Goal: Task Accomplishment & Management: Manage account settings

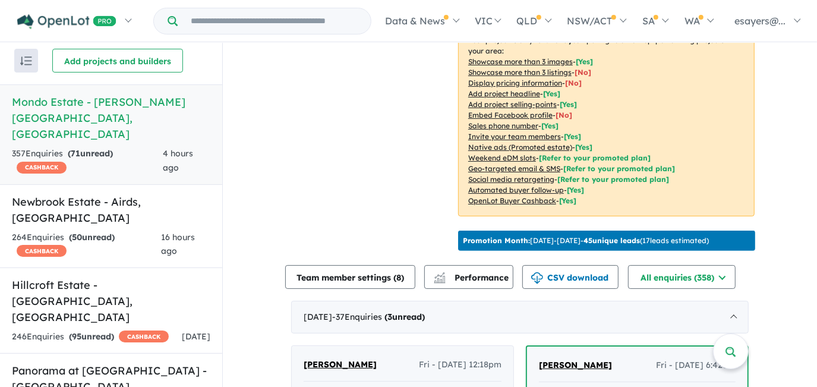
scroll to position [432, 0]
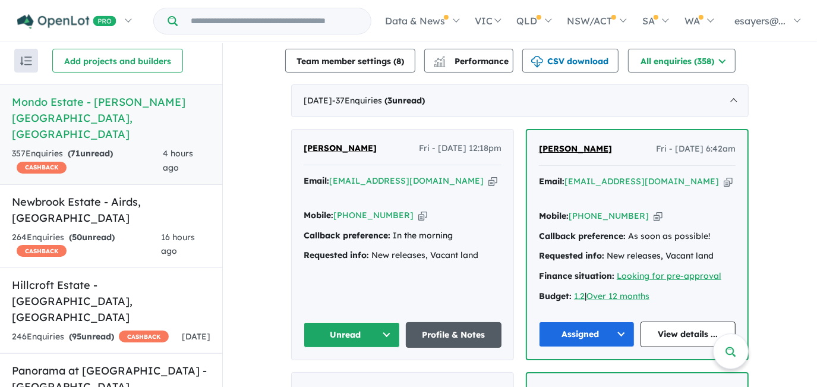
click at [436, 322] on link "Profile & Notes" at bounding box center [454, 335] width 96 height 26
click at [489, 175] on icon "button" at bounding box center [493, 181] width 9 height 12
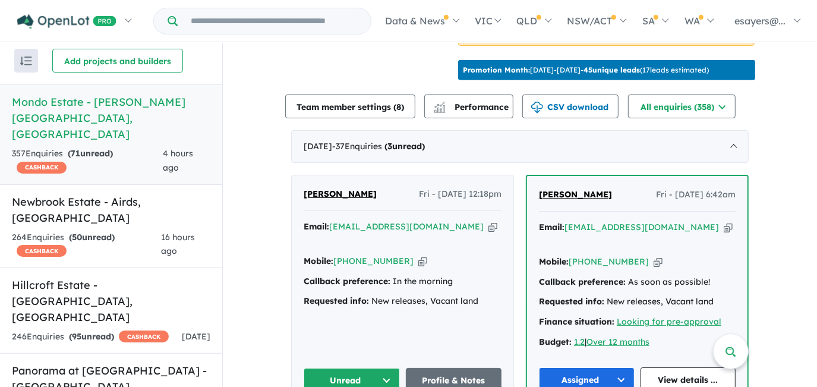
scroll to position [378, 0]
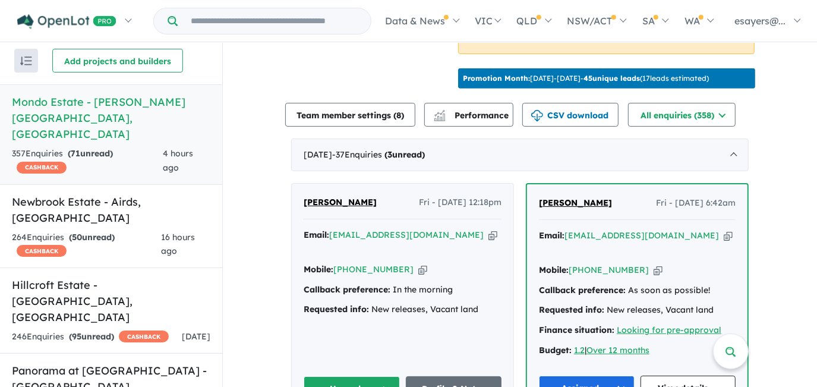
click at [332, 376] on button "Unread" at bounding box center [352, 389] width 96 height 26
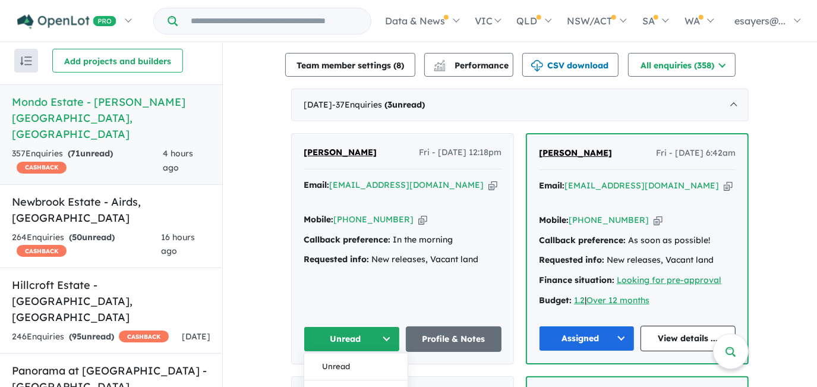
scroll to position [486, 0]
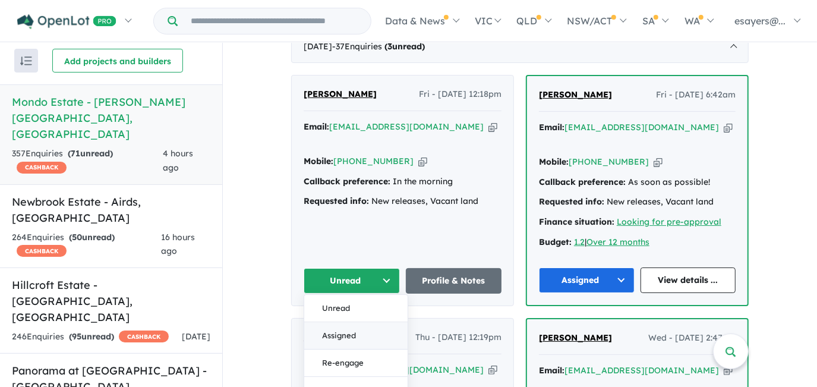
click at [338, 322] on button "Assigned" at bounding box center [355, 335] width 103 height 27
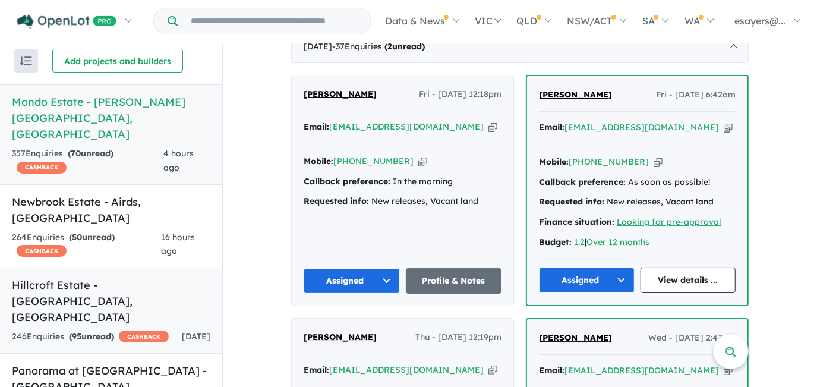
click at [119, 277] on h5 "Hillcroft Estate - Claymore , NSW" at bounding box center [111, 301] width 199 height 48
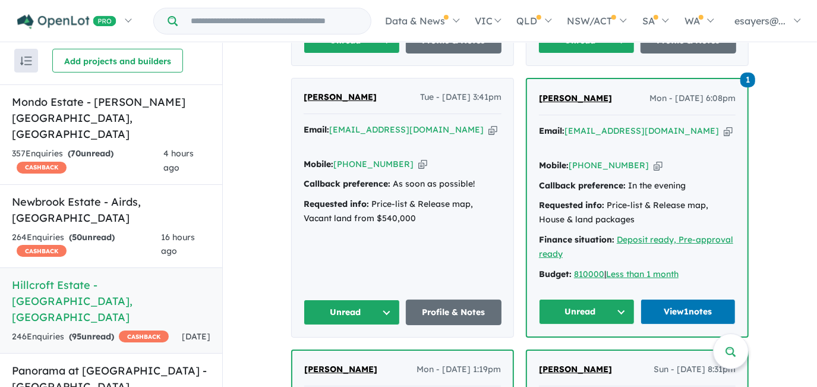
scroll to position [496, 0]
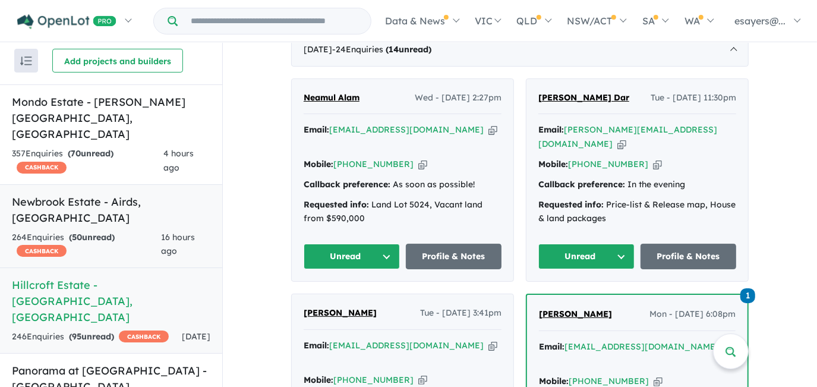
click at [134, 184] on link "Newbrook Estate - Airds , NSW 264 Enquir ies ( 50 unread) CASHBACK 16 hours ago" at bounding box center [111, 226] width 222 height 84
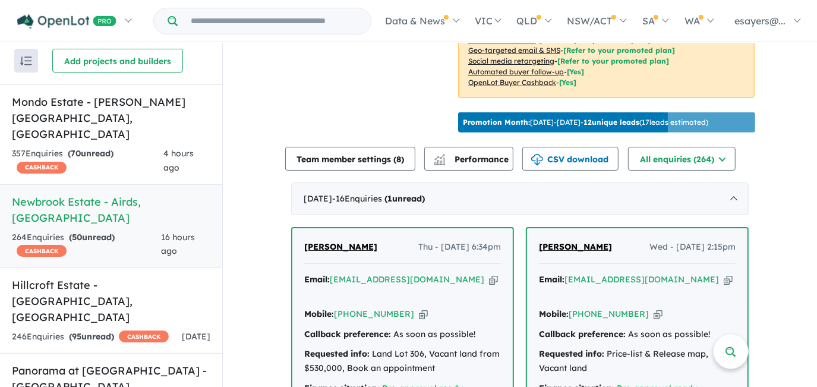
scroll to position [429, 0]
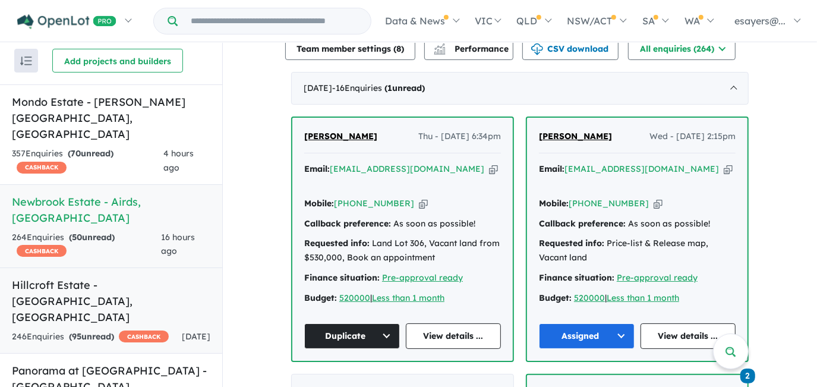
drag, startPoint x: 117, startPoint y: 255, endPoint x: 138, endPoint y: 259, distance: 21.7
click at [117, 277] on h5 "Hillcroft Estate - Claymore , NSW" at bounding box center [111, 301] width 199 height 48
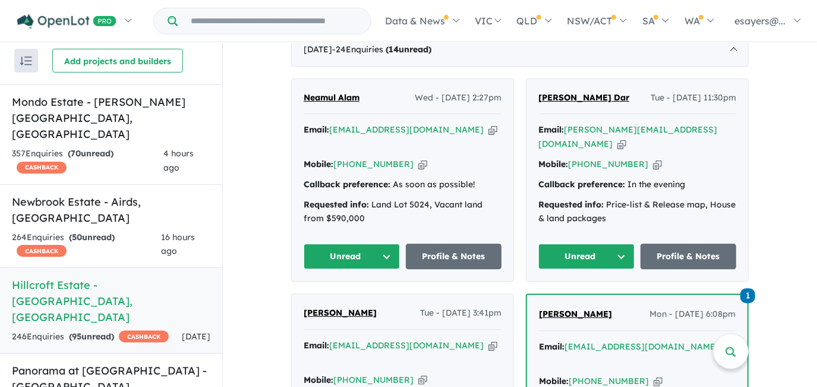
scroll to position [658, 0]
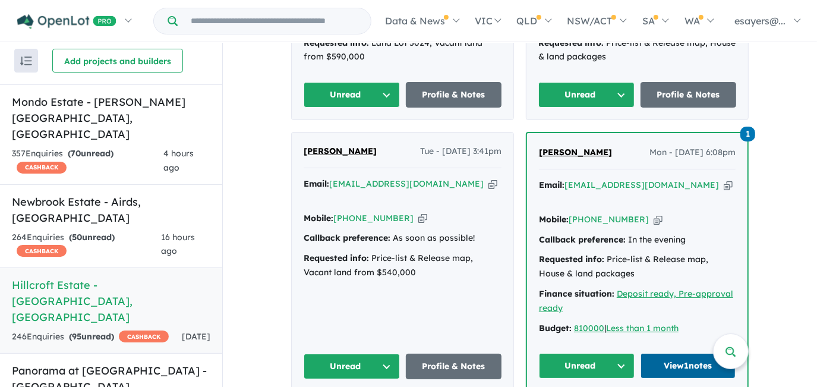
click at [659, 353] on link "View 1 notes" at bounding box center [689, 366] width 96 height 26
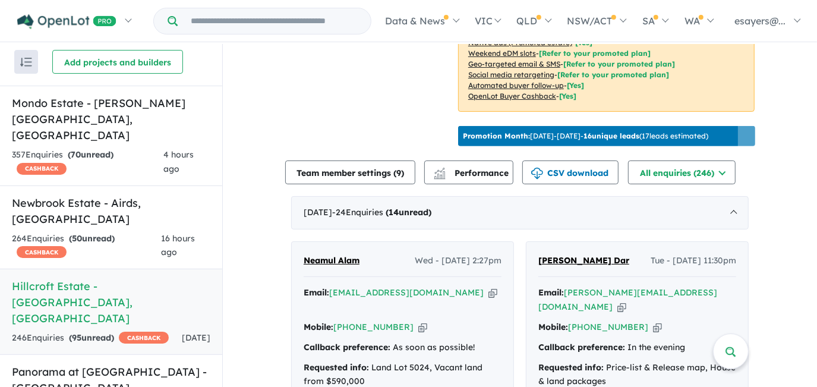
scroll to position [334, 0]
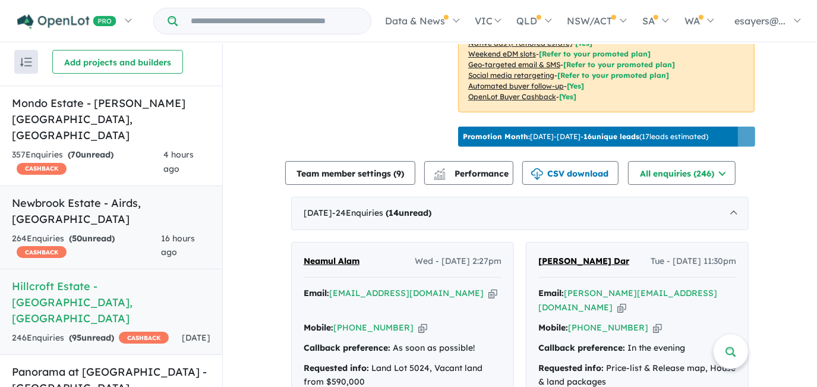
click at [153, 195] on h5 "Newbrook Estate - Airds , NSW" at bounding box center [111, 211] width 199 height 32
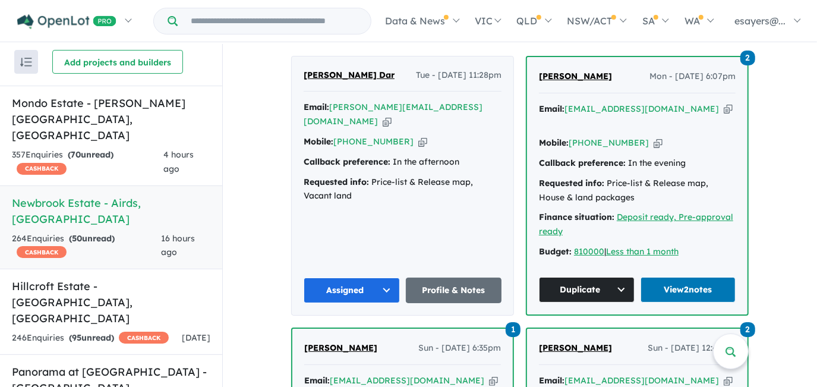
scroll to position [753, 0]
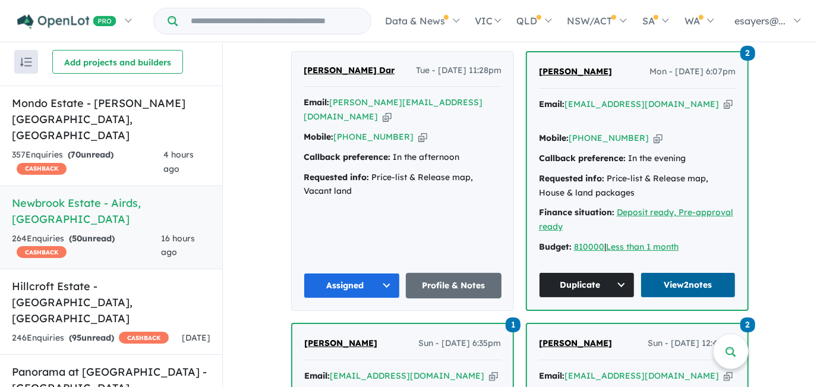
click at [691, 272] on link "View 2 notes" at bounding box center [689, 285] width 96 height 26
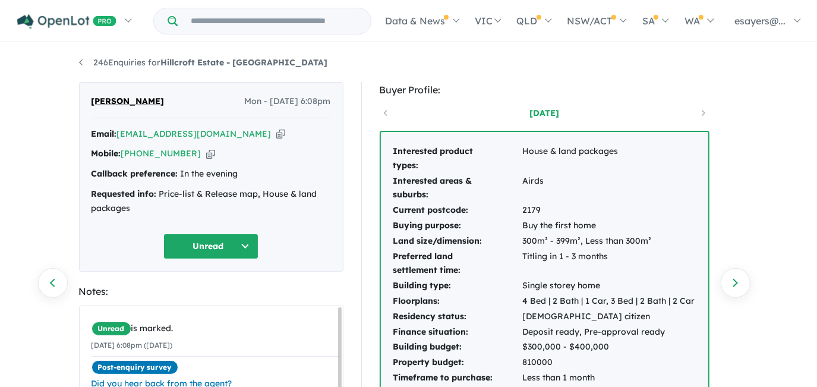
click at [276, 134] on icon "button" at bounding box center [280, 134] width 9 height 12
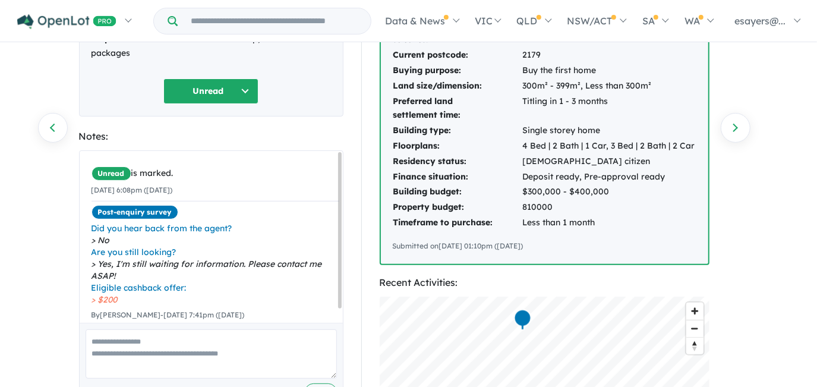
scroll to position [162, 0]
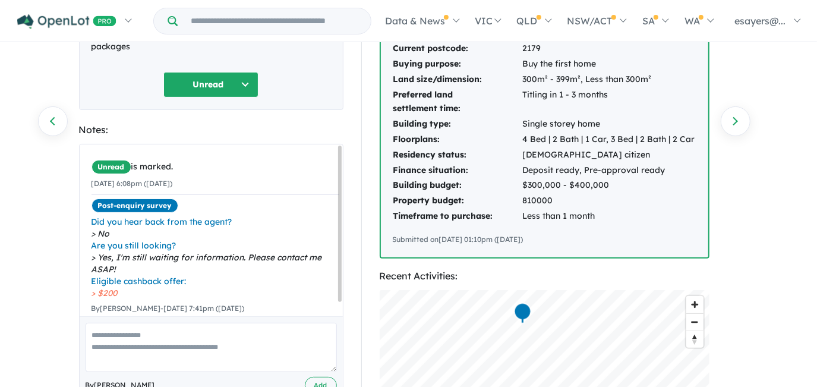
click at [132, 348] on textarea at bounding box center [211, 347] width 251 height 49
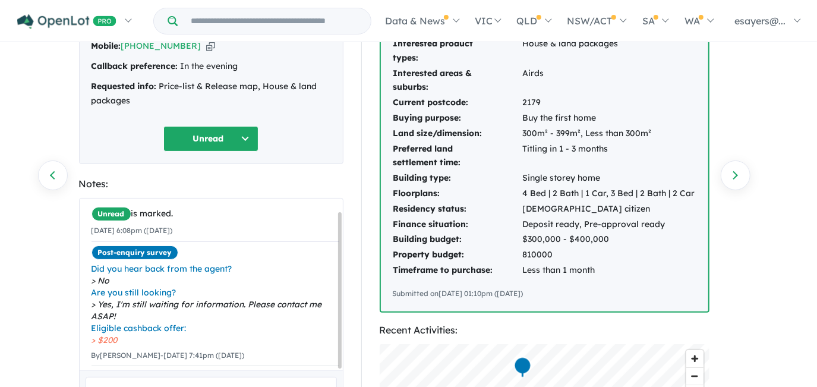
scroll to position [14, 0]
click at [217, 139] on button "Unread" at bounding box center [210, 139] width 95 height 26
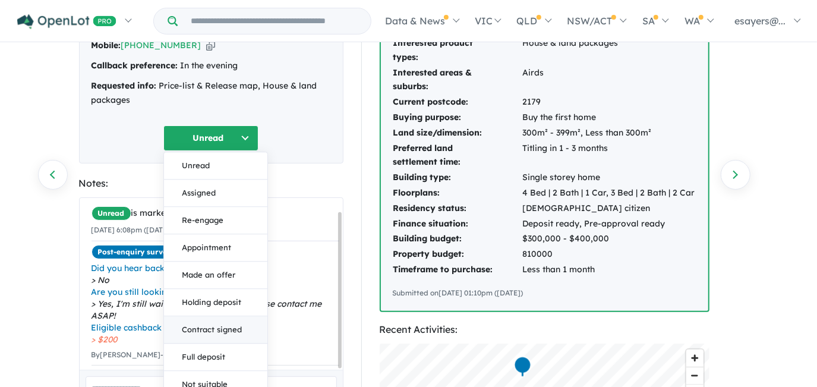
scroll to position [108, 0]
click at [288, 185] on div "Notes:" at bounding box center [211, 184] width 265 height 16
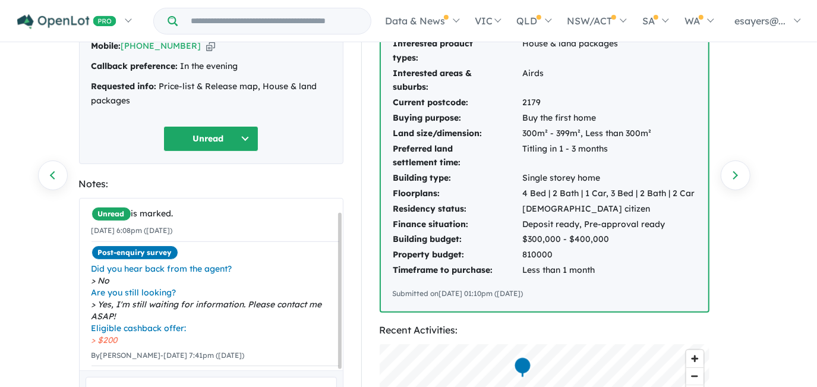
click at [224, 139] on button "Unread" at bounding box center [210, 139] width 95 height 26
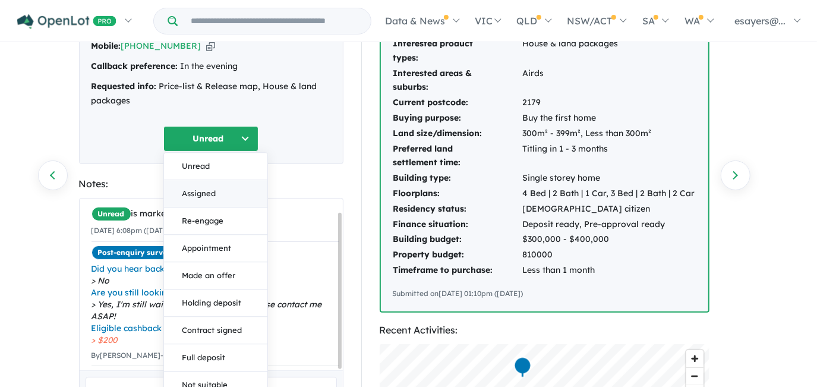
click at [217, 192] on button "Assigned" at bounding box center [215, 193] width 103 height 27
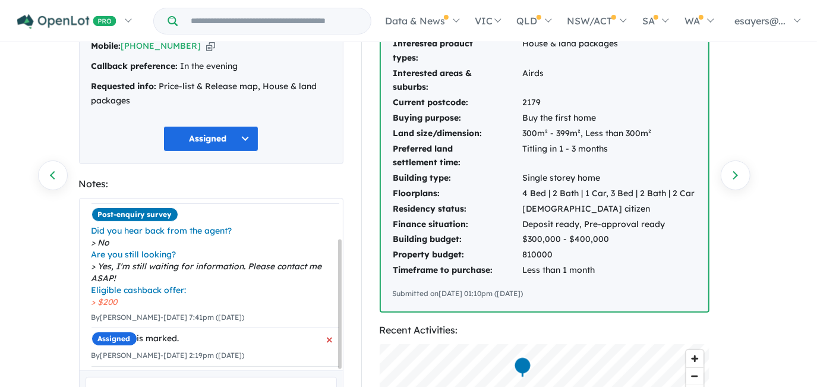
scroll to position [270, 0]
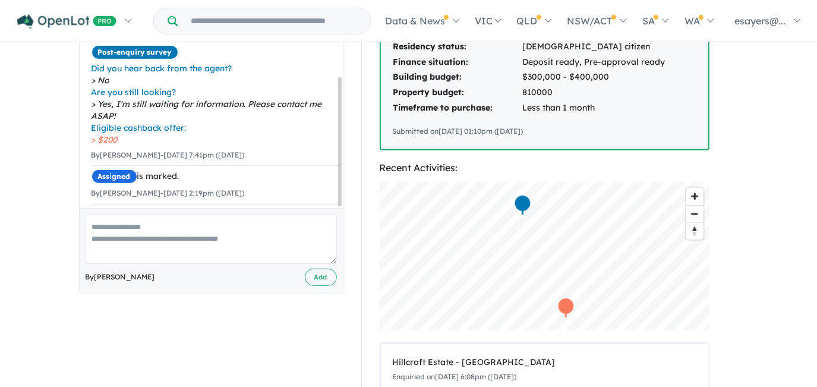
click at [149, 232] on textarea at bounding box center [211, 239] width 251 height 49
type textarea "*"
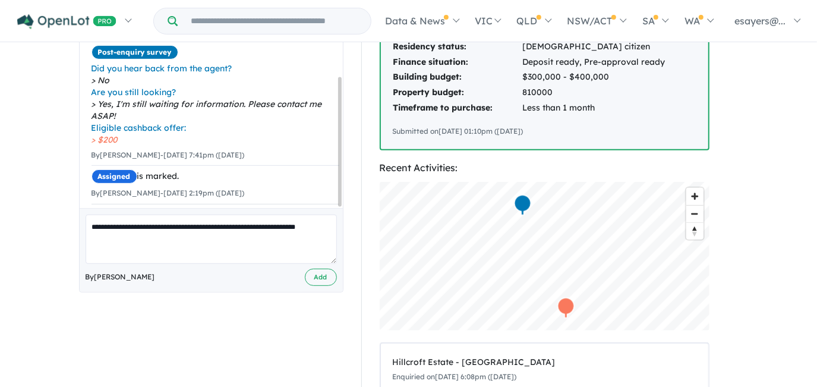
click at [151, 224] on textarea "**********" at bounding box center [211, 239] width 251 height 49
click at [166, 240] on textarea "**********" at bounding box center [211, 239] width 251 height 49
click at [147, 240] on textarea "**********" at bounding box center [211, 239] width 251 height 49
drag, startPoint x: 157, startPoint y: 240, endPoint x: 120, endPoint y: 239, distance: 36.9
click at [120, 239] on textarea "**********" at bounding box center [211, 239] width 251 height 49
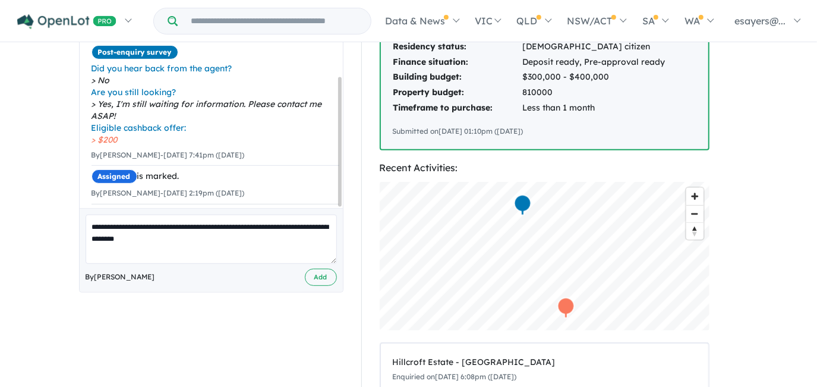
click at [293, 224] on textarea "**********" at bounding box center [211, 239] width 251 height 49
click at [133, 235] on textarea "**********" at bounding box center [211, 239] width 251 height 49
type textarea "**********"
click at [332, 280] on button "Add" at bounding box center [321, 277] width 32 height 17
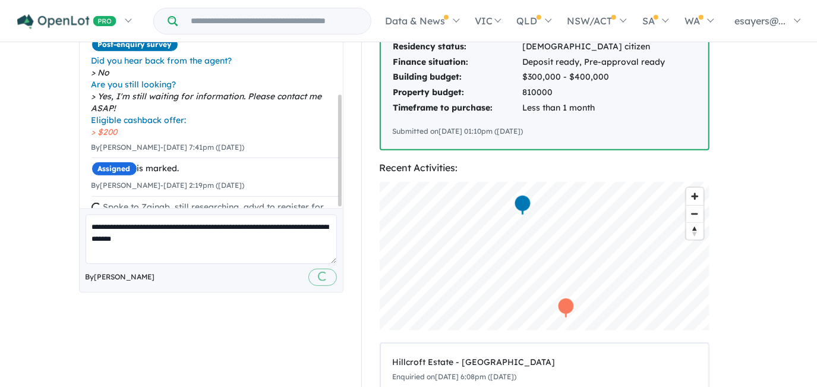
scroll to position [89, 0]
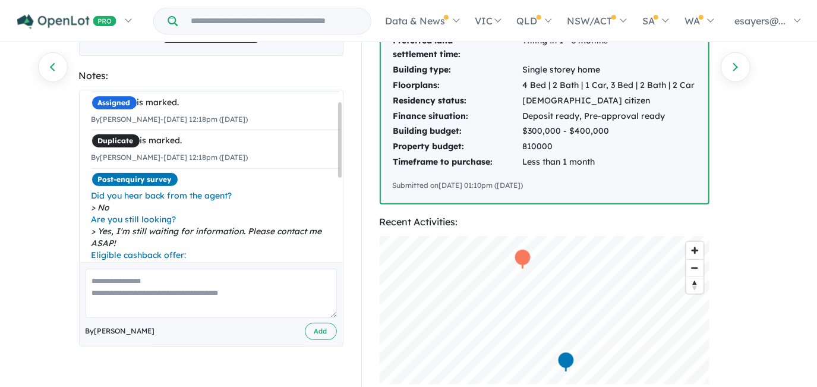
scroll to position [22, 0]
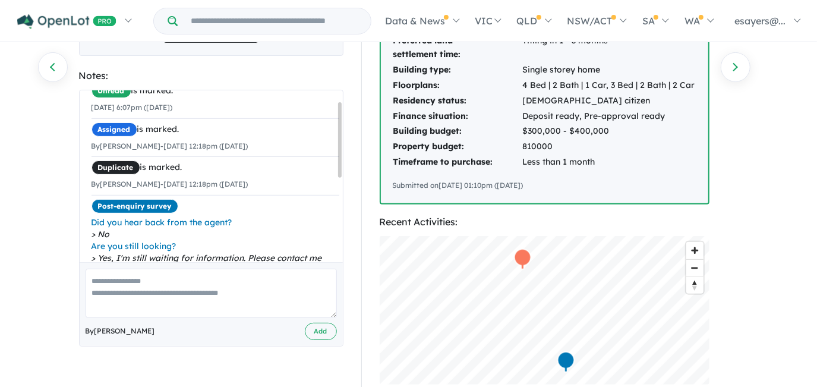
drag, startPoint x: 341, startPoint y: 157, endPoint x: 348, endPoint y: 166, distance: 11.9
click at [348, 166] on div "[PERSON_NAME] Mon - [DATE] 6:07pm Email: [EMAIL_ADDRESS][DOMAIN_NAME] Copied! M…" at bounding box center [211, 244] width 282 height 757
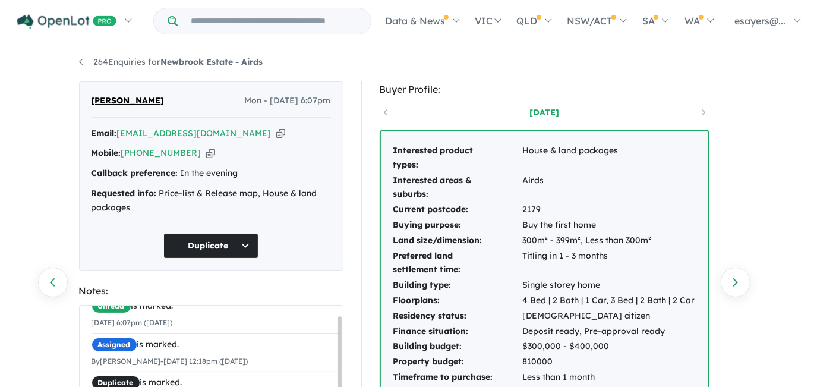
scroll to position [0, 0]
click at [78, 67] on div "264 Enquiries for Newbrook Estate - Airds Previous enquiry Next enquiry Zainab …" at bounding box center [409, 216] width 678 height 345
click at [78, 61] on div "264 Enquiries for Newbrook Estate - Airds Previous enquiry Next enquiry Zainab …" at bounding box center [409, 216] width 678 height 345
click at [79, 62] on link "264 Enquiries for Newbrook Estate - Airds" at bounding box center [171, 62] width 184 height 11
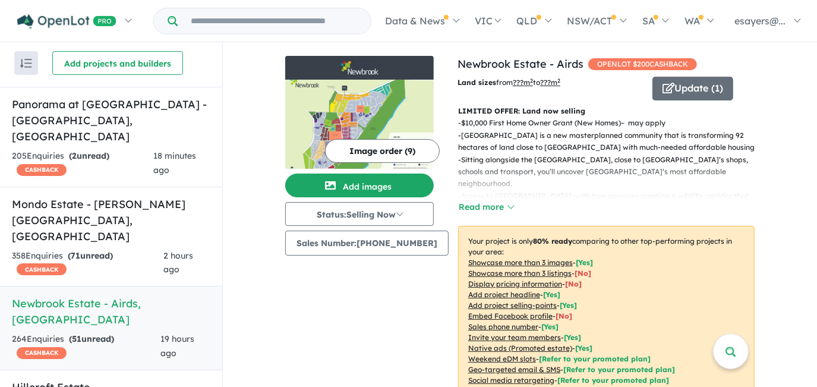
scroll to position [6, 0]
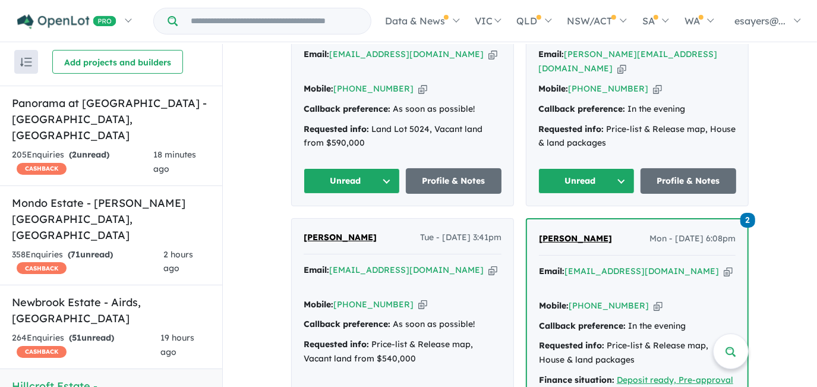
scroll to position [712, 0]
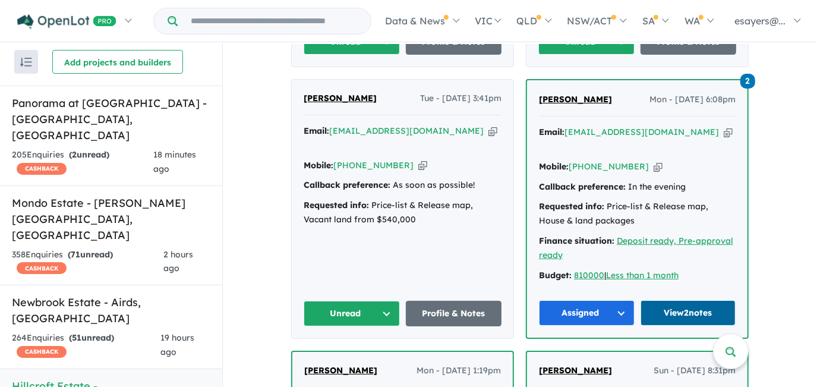
click at [702, 300] on link "View 2 notes" at bounding box center [689, 313] width 96 height 26
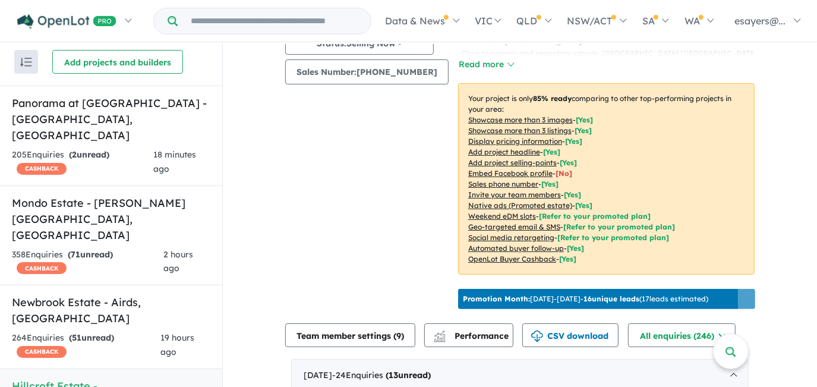
scroll to position [0, 0]
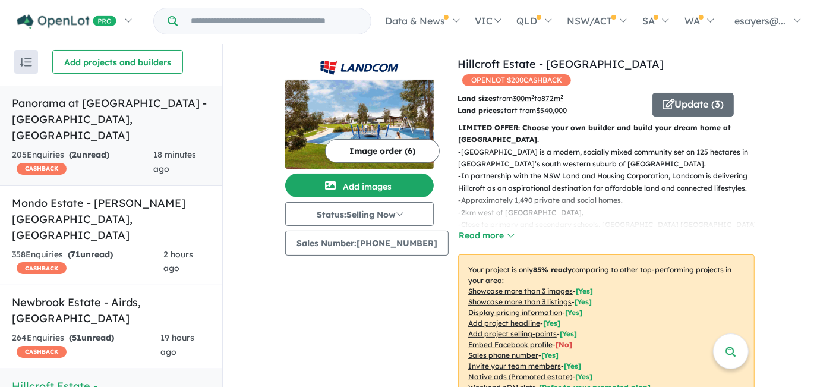
click at [82, 105] on h5 "Panorama at North Wilton Estate - Wilton , NSW" at bounding box center [111, 119] width 199 height 48
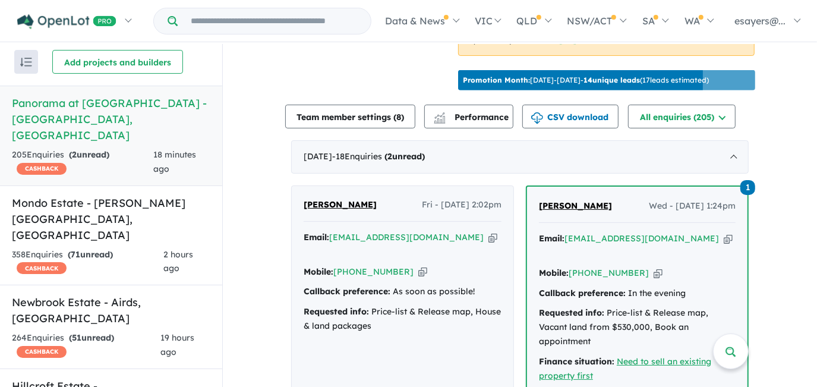
scroll to position [378, 0]
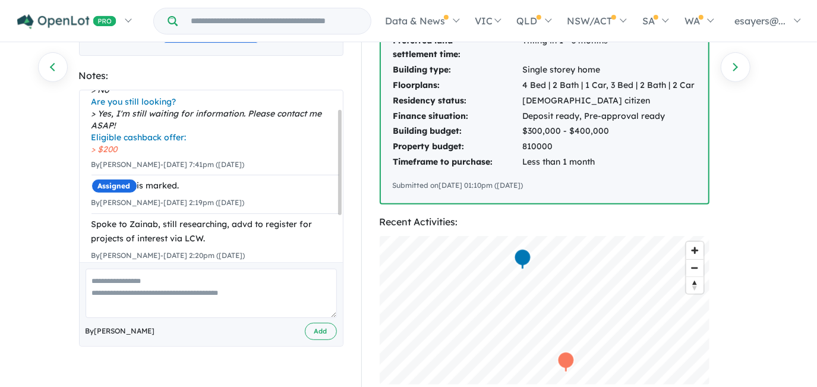
scroll to position [105, 0]
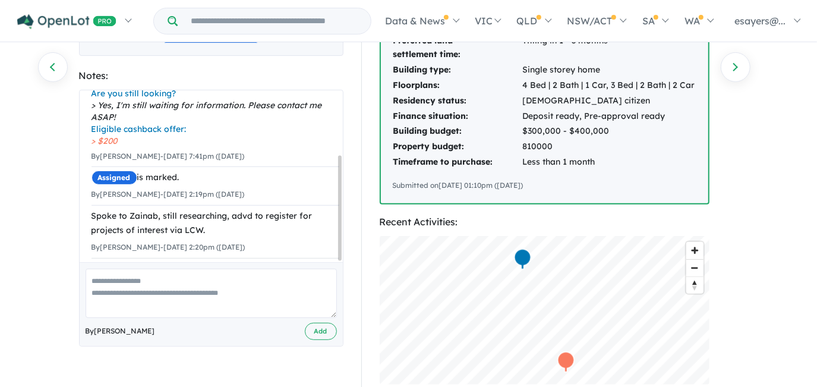
drag, startPoint x: 339, startPoint y: 188, endPoint x: 325, endPoint y: 257, distance: 70.4
click at [334, 257] on div "Unread is marked. 15/09/2025 6:08pm (Monday) Post-enquiry survey Did you hear b…" at bounding box center [211, 176] width 263 height 172
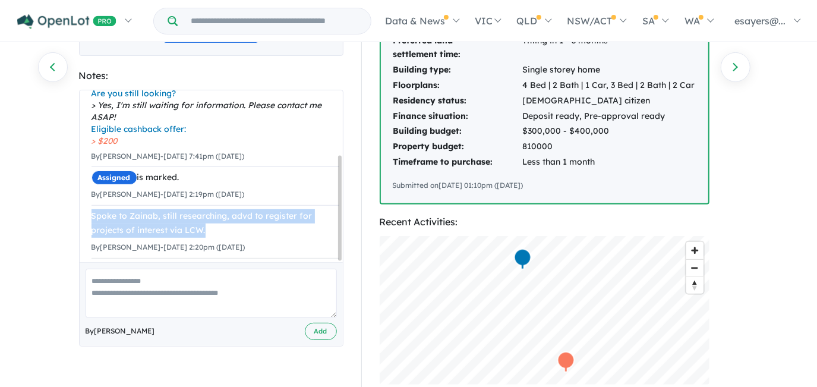
drag, startPoint x: 206, startPoint y: 222, endPoint x: 84, endPoint y: 202, distance: 123.4
click at [84, 202] on div "Unread is marked. 15/09/2025 6:08pm (Monday) Post-enquiry survey Did you hear b…" at bounding box center [216, 131] width 272 height 278
copy div "Spoke to Zainab, still researching, advd to register for projects of interest v…"
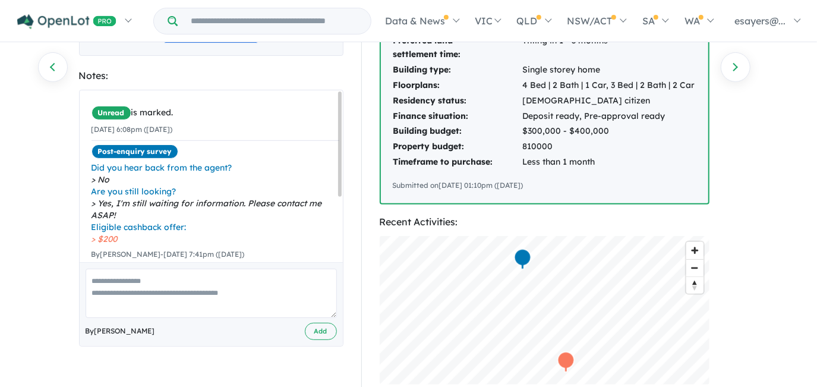
scroll to position [0, 0]
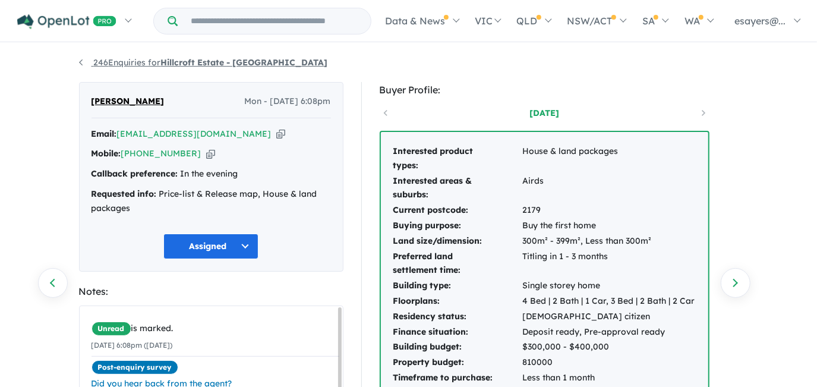
click at [80, 61] on link "246 Enquiries for Hillcroft Estate - Claymore" at bounding box center [203, 62] width 249 height 11
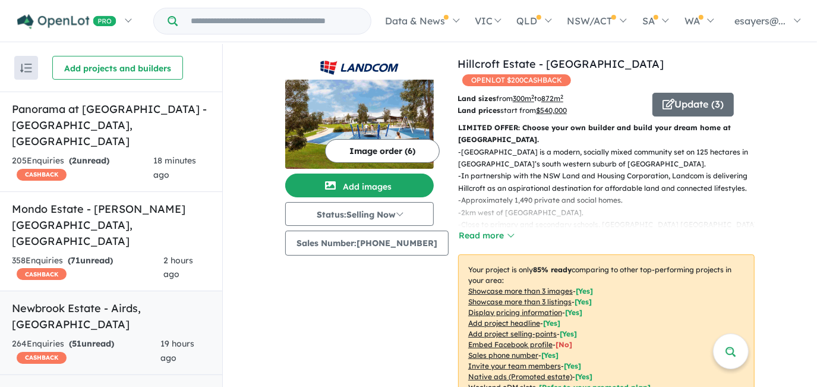
click at [101, 300] on h5 "Newbrook Estate - Airds , NSW" at bounding box center [111, 316] width 199 height 32
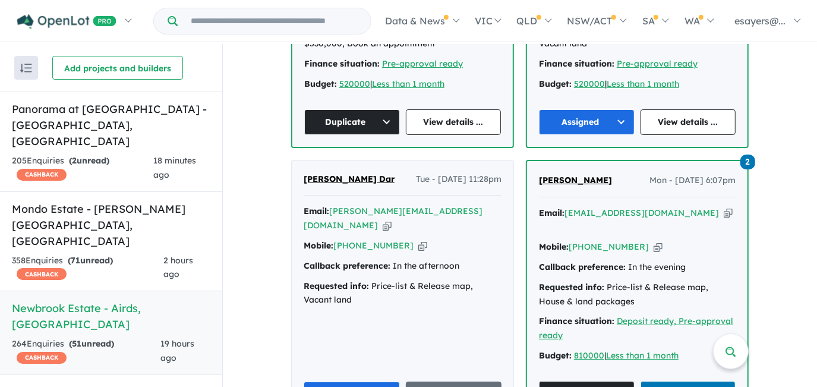
scroll to position [645, 0]
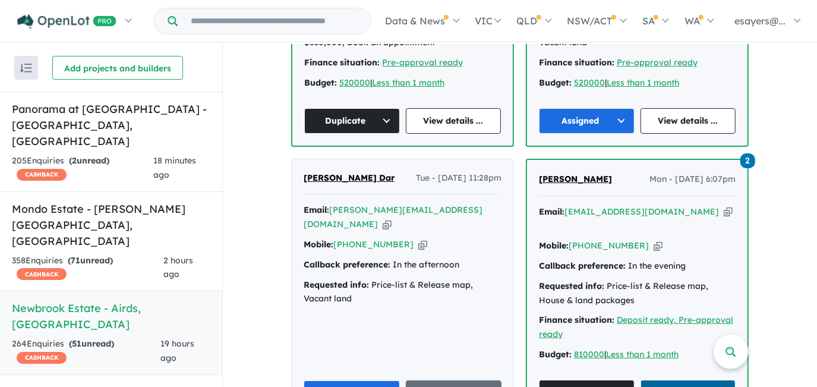
click at [671, 380] on link "View 2 notes" at bounding box center [689, 393] width 96 height 26
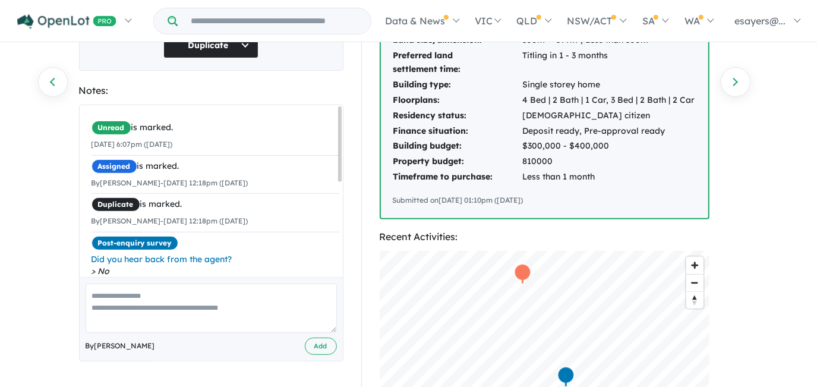
scroll to position [216, 0]
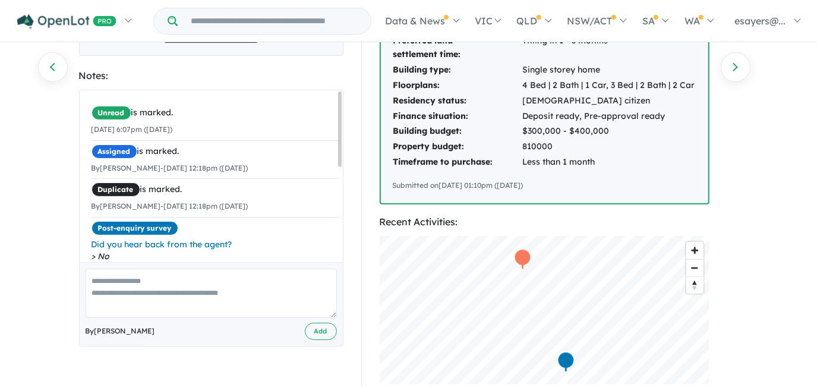
click at [229, 293] on textarea at bounding box center [211, 293] width 251 height 49
paste textarea "**********"
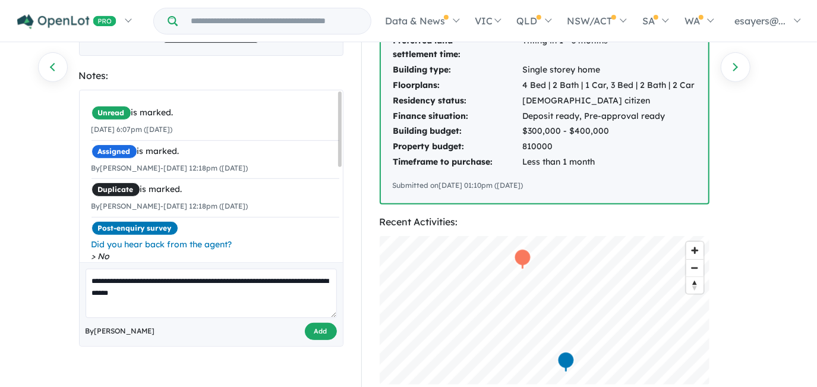
type textarea "**********"
click at [325, 332] on button "Add" at bounding box center [321, 331] width 32 height 17
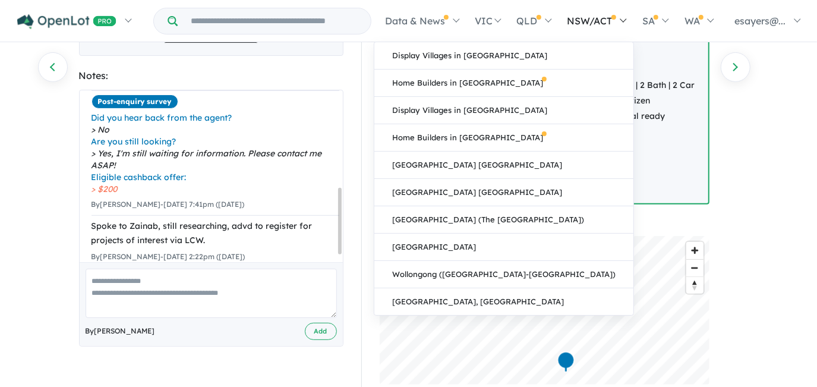
scroll to position [162, 0]
